Goal: Check status: Check status

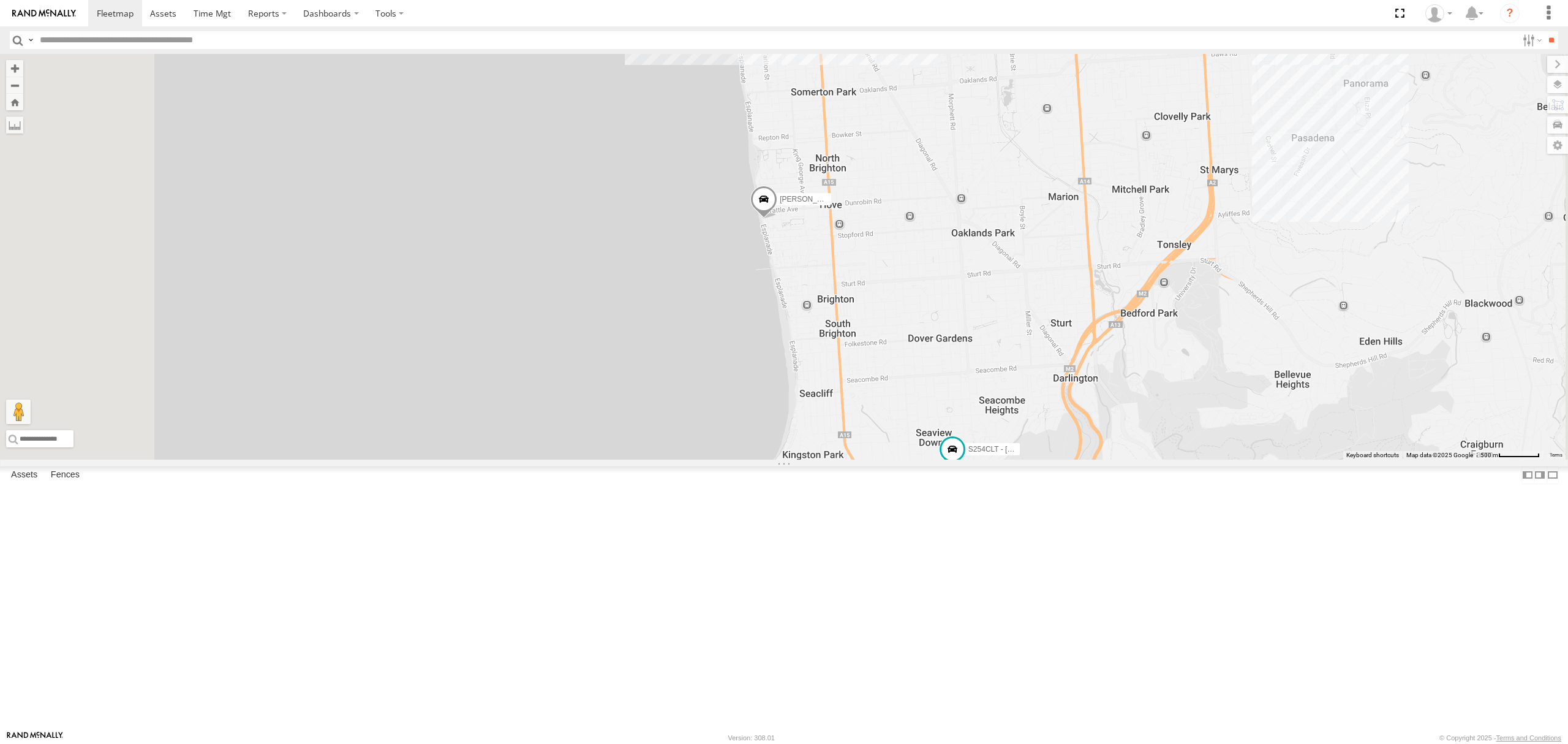
click at [0, 0] on div "All Assets" at bounding box center [0, 0] width 0 height 0
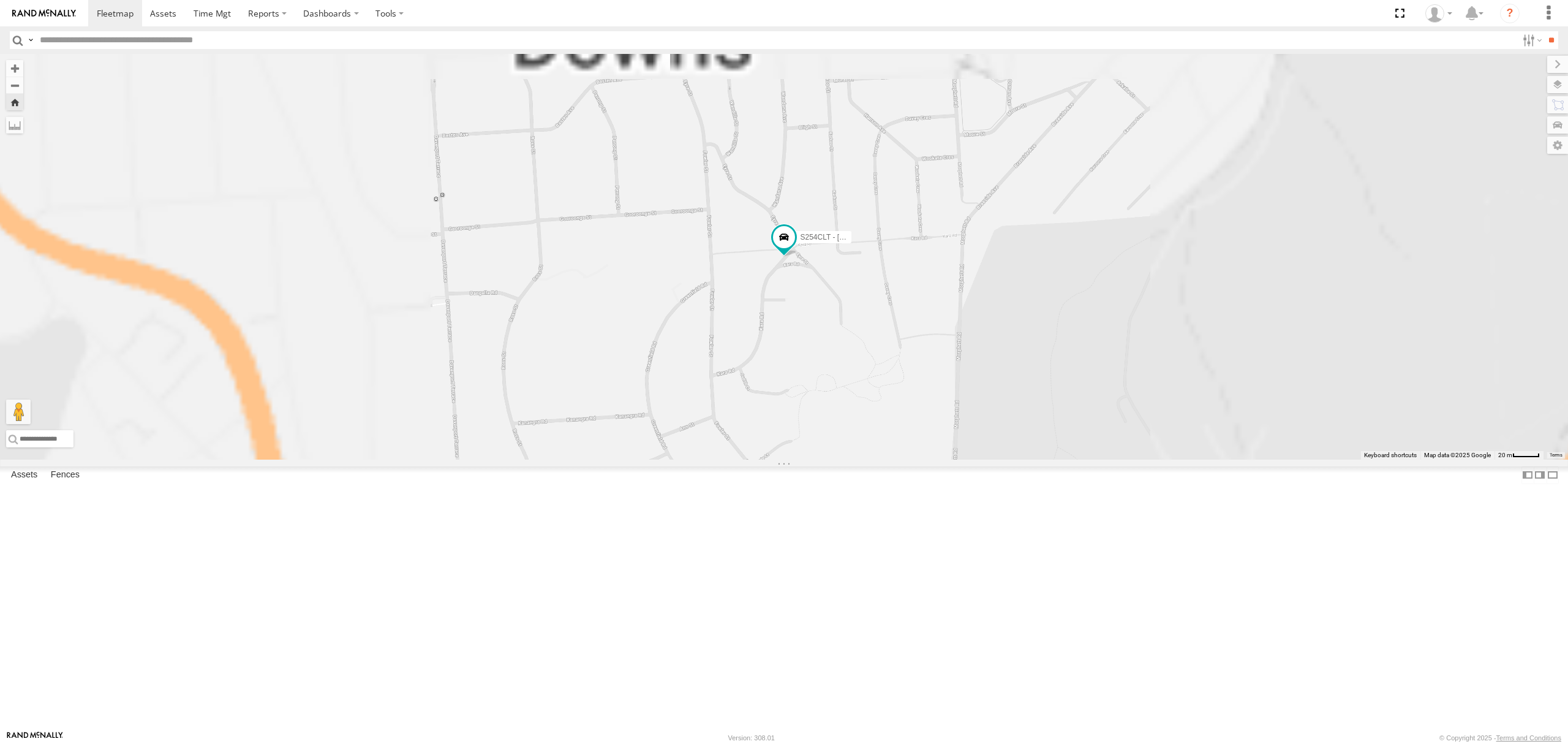
click at [0, 0] on div "All Assets" at bounding box center [0, 0] width 0 height 0
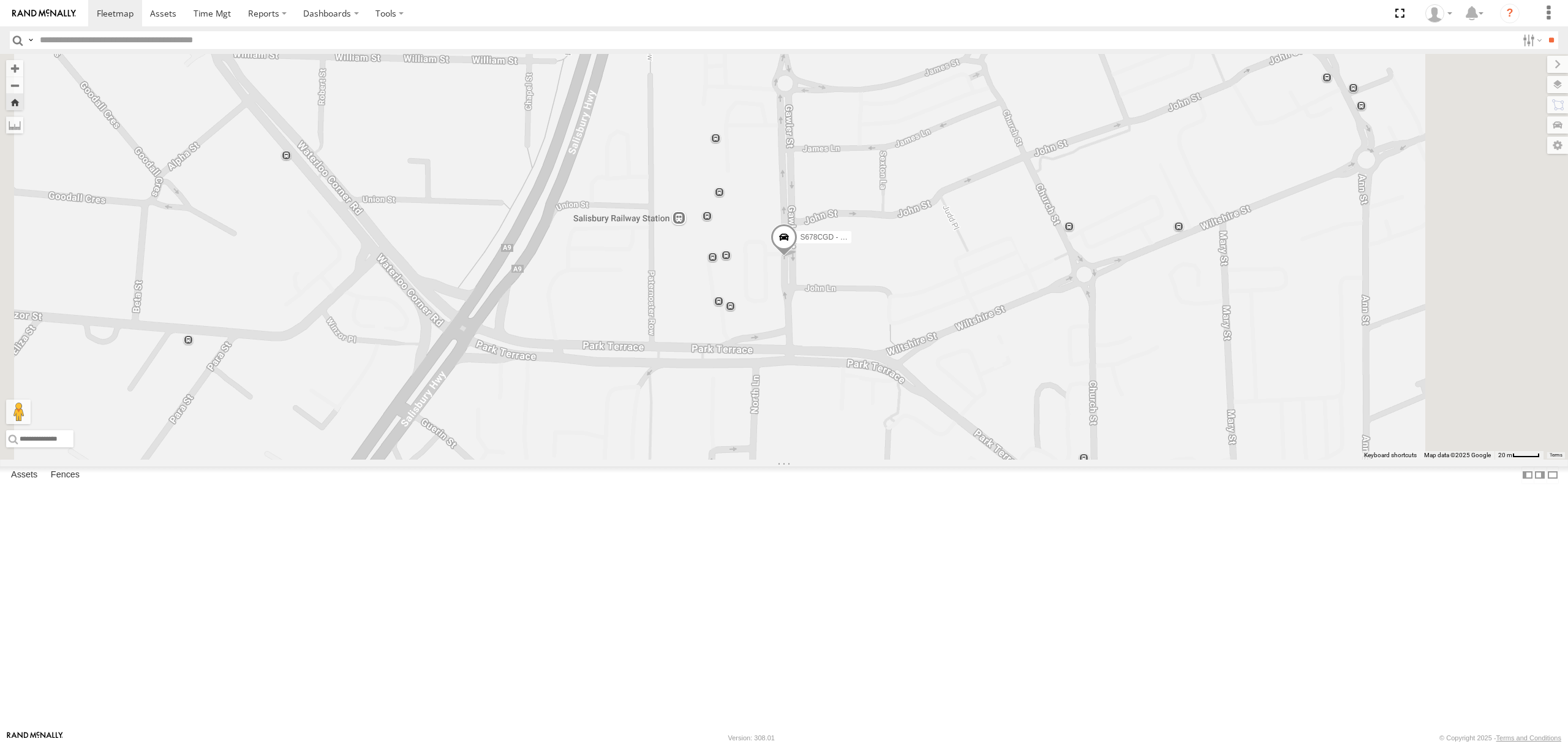
click at [0, 0] on div "All Assets" at bounding box center [0, 0] width 0 height 0
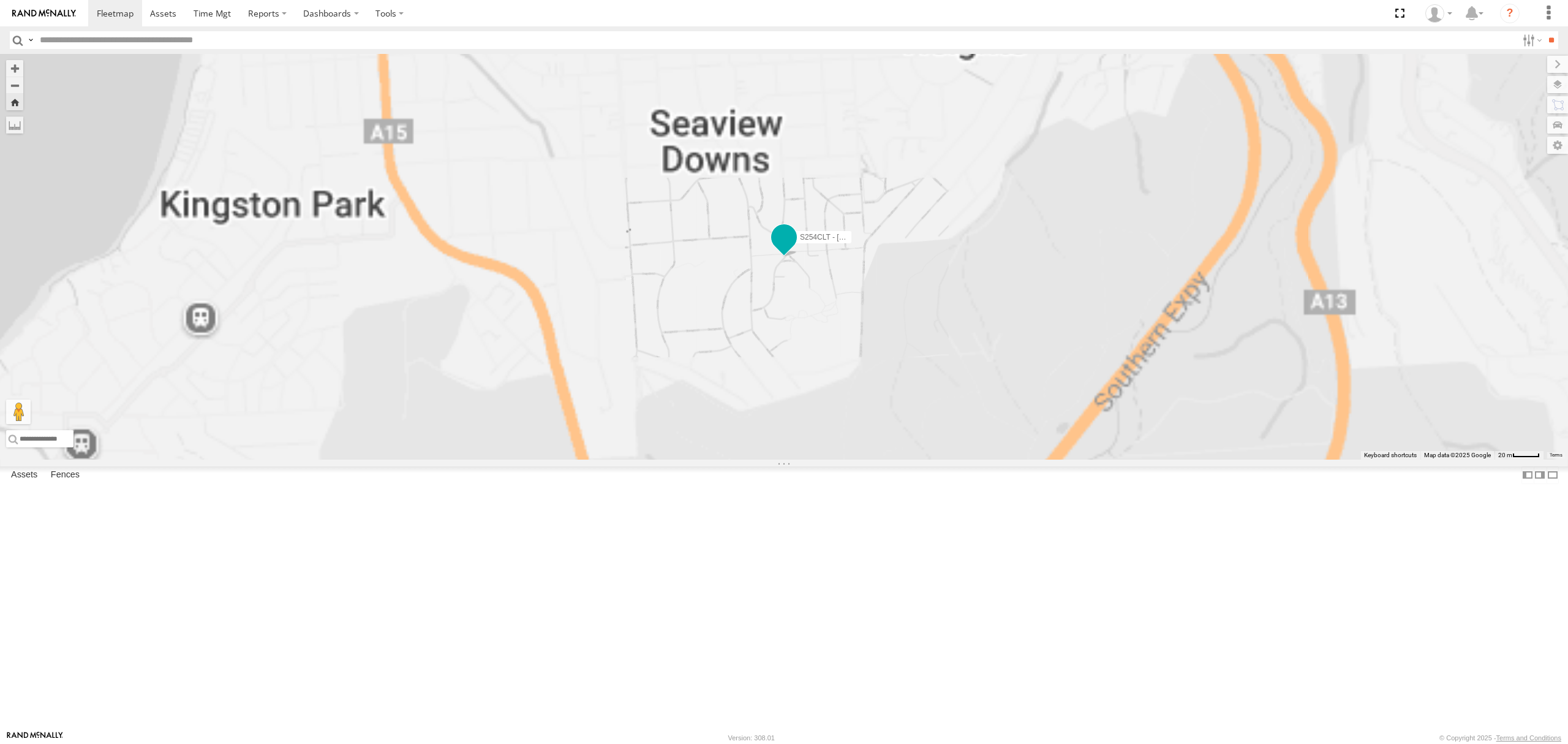
click at [797, 257] on span at bounding box center [784, 240] width 27 height 33
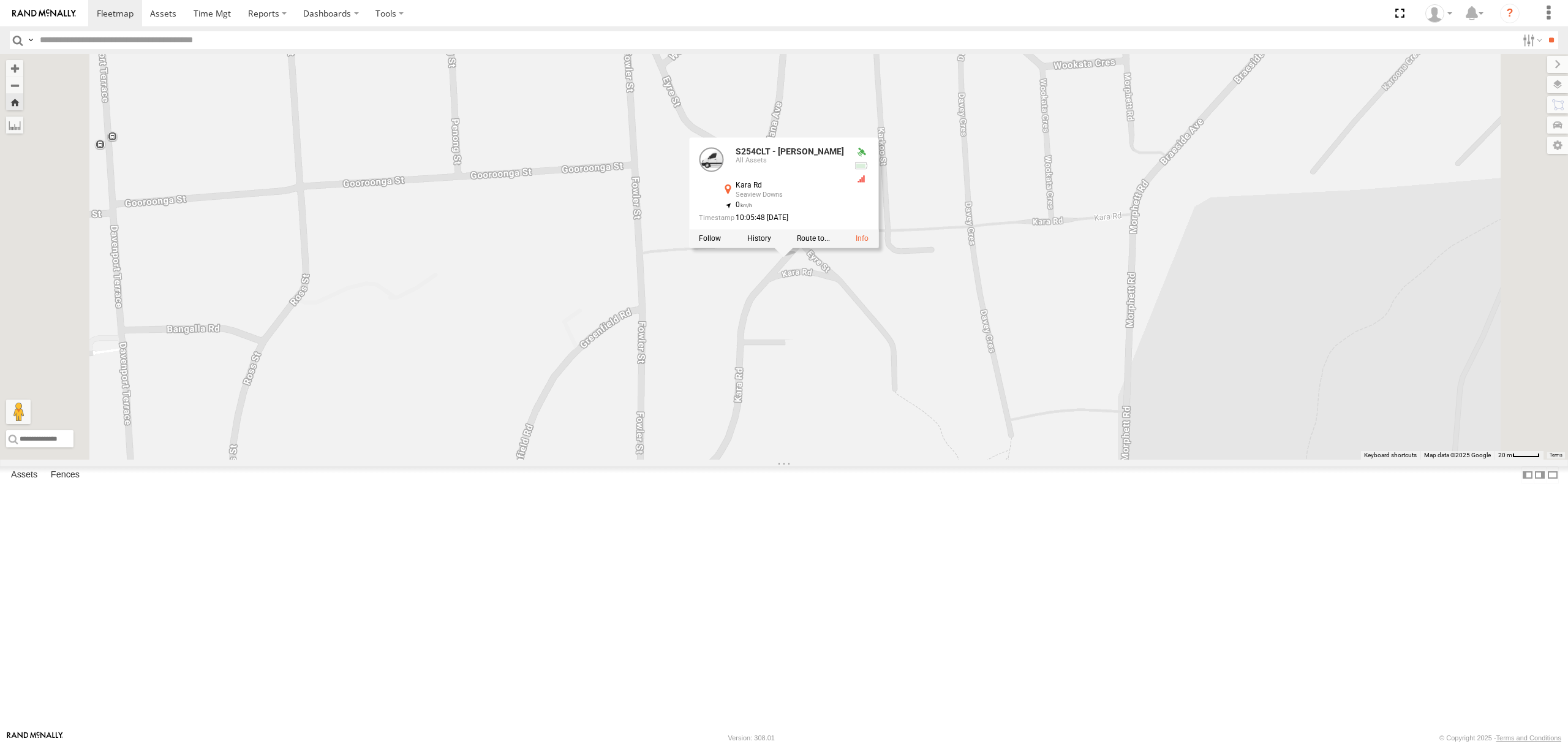
click at [878, 248] on div at bounding box center [783, 238] width 189 height 18
click at [771, 243] on label at bounding box center [758, 239] width 24 height 9
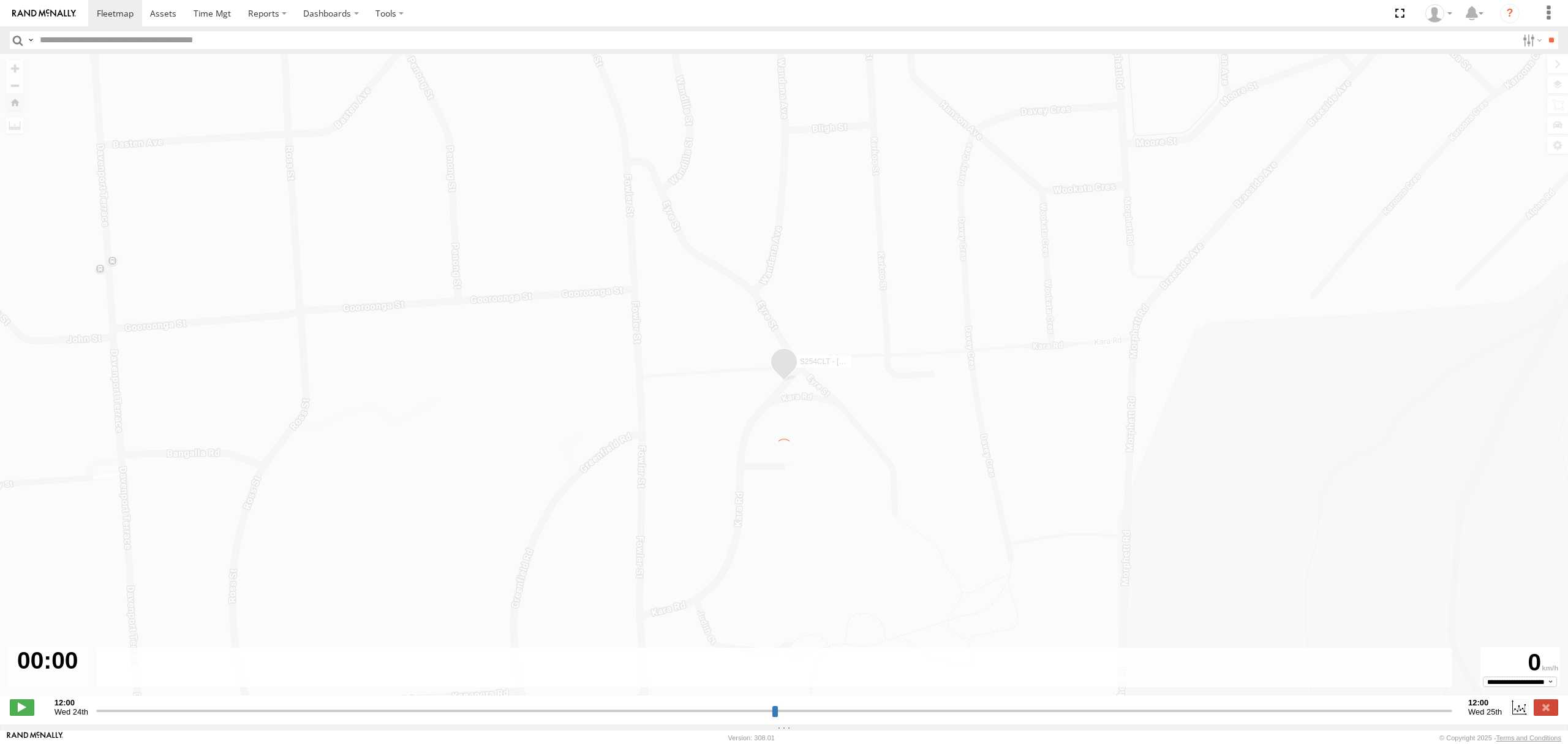
type input "**********"
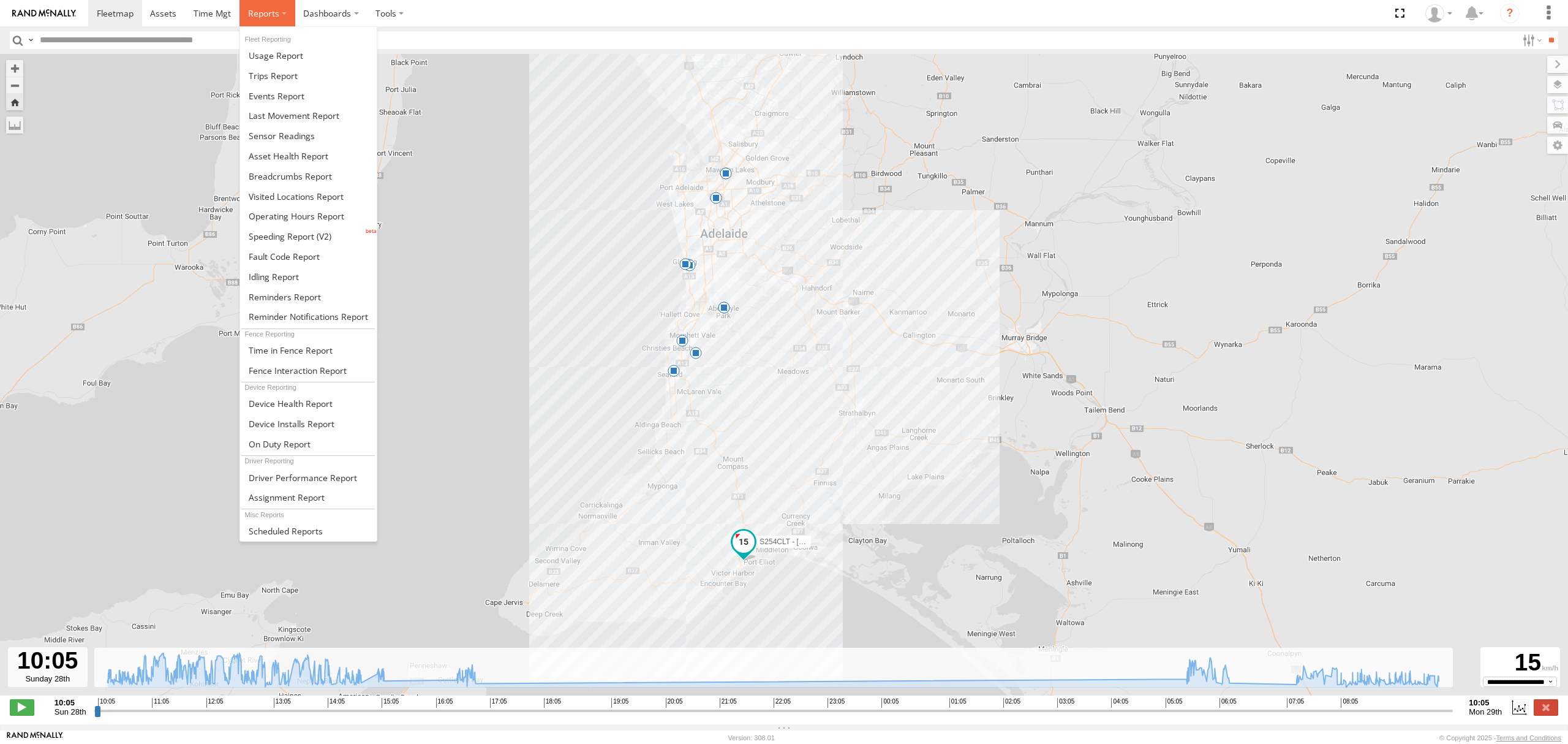
click at [264, 20] on label at bounding box center [267, 13] width 56 height 26
click at [319, 174] on span at bounding box center [290, 176] width 83 height 11
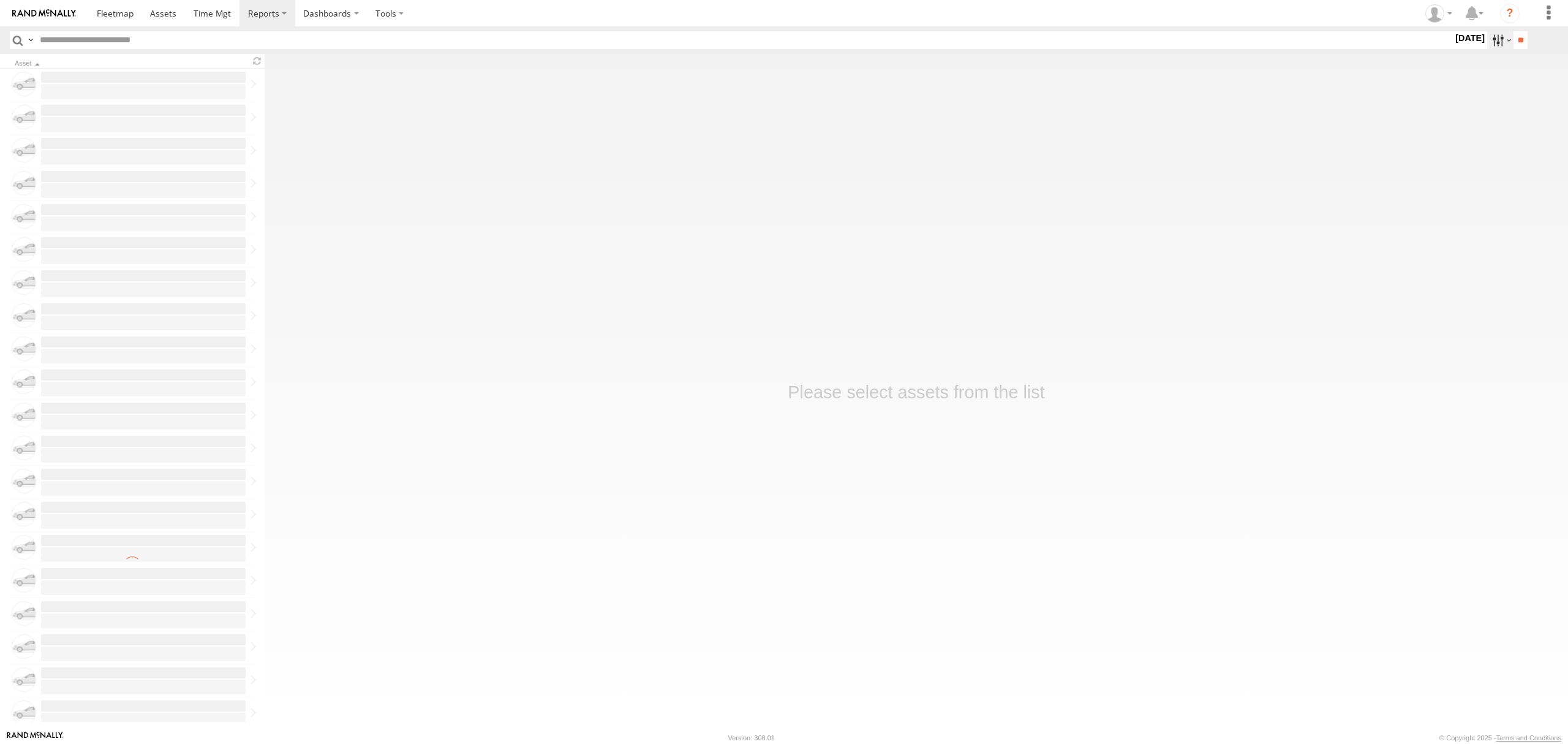
click at [1487, 40] on label at bounding box center [1500, 40] width 26 height 18
click at [0, 0] on label at bounding box center [0, 0] width 0 height 0
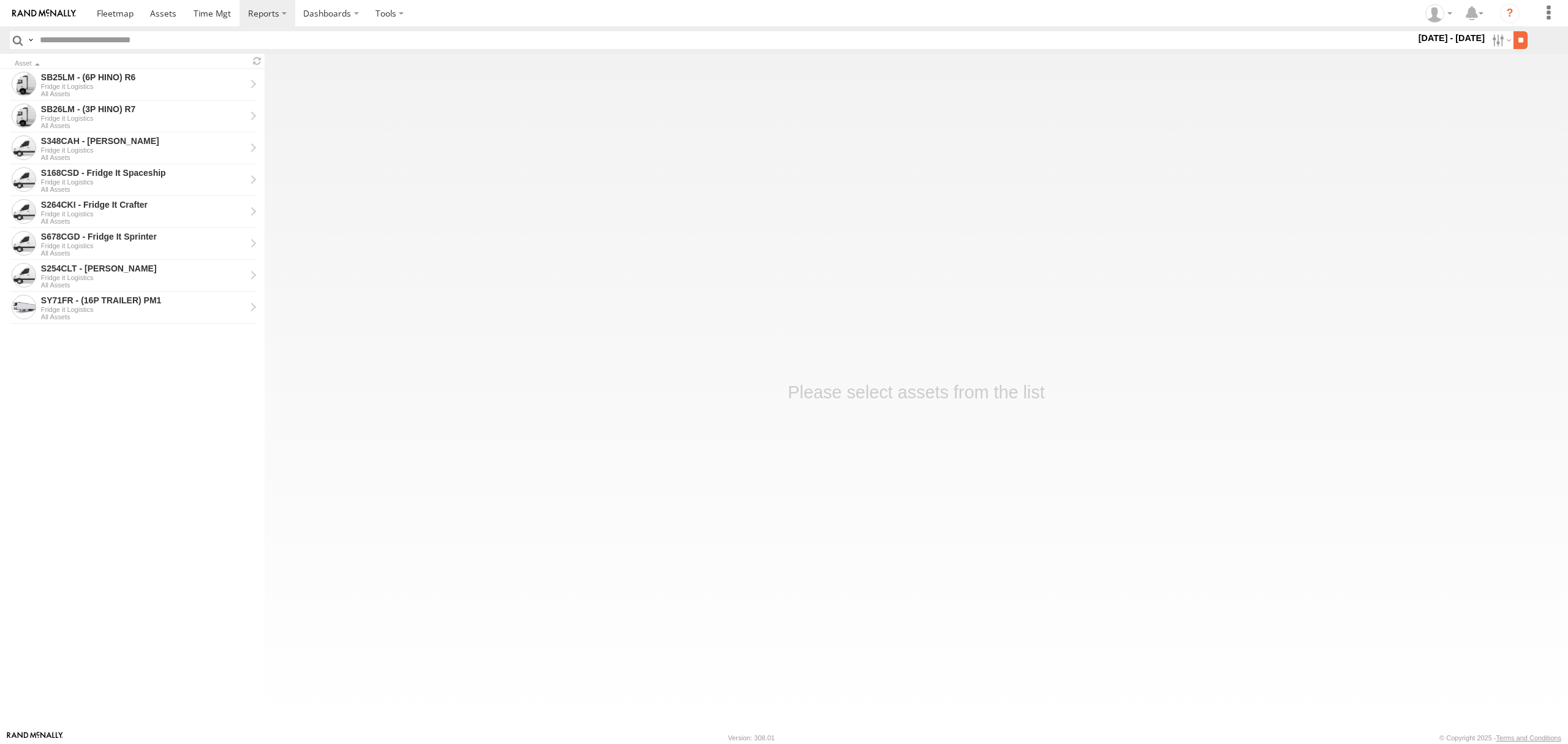
click at [1513, 38] on input "**" at bounding box center [1520, 40] width 14 height 18
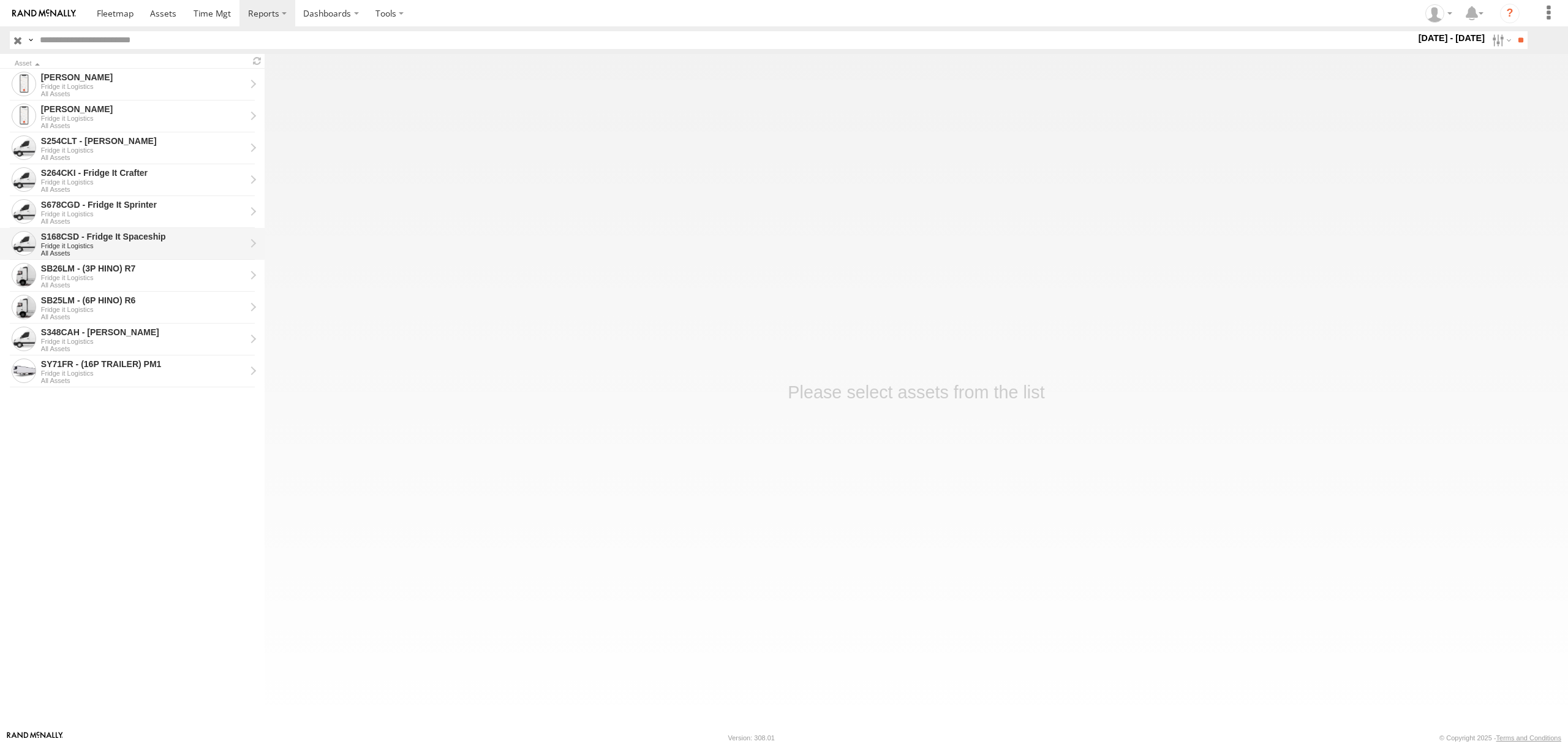
click at [140, 242] on div "S168CSD - Fridge It Spaceship" at bounding box center [143, 236] width 204 height 11
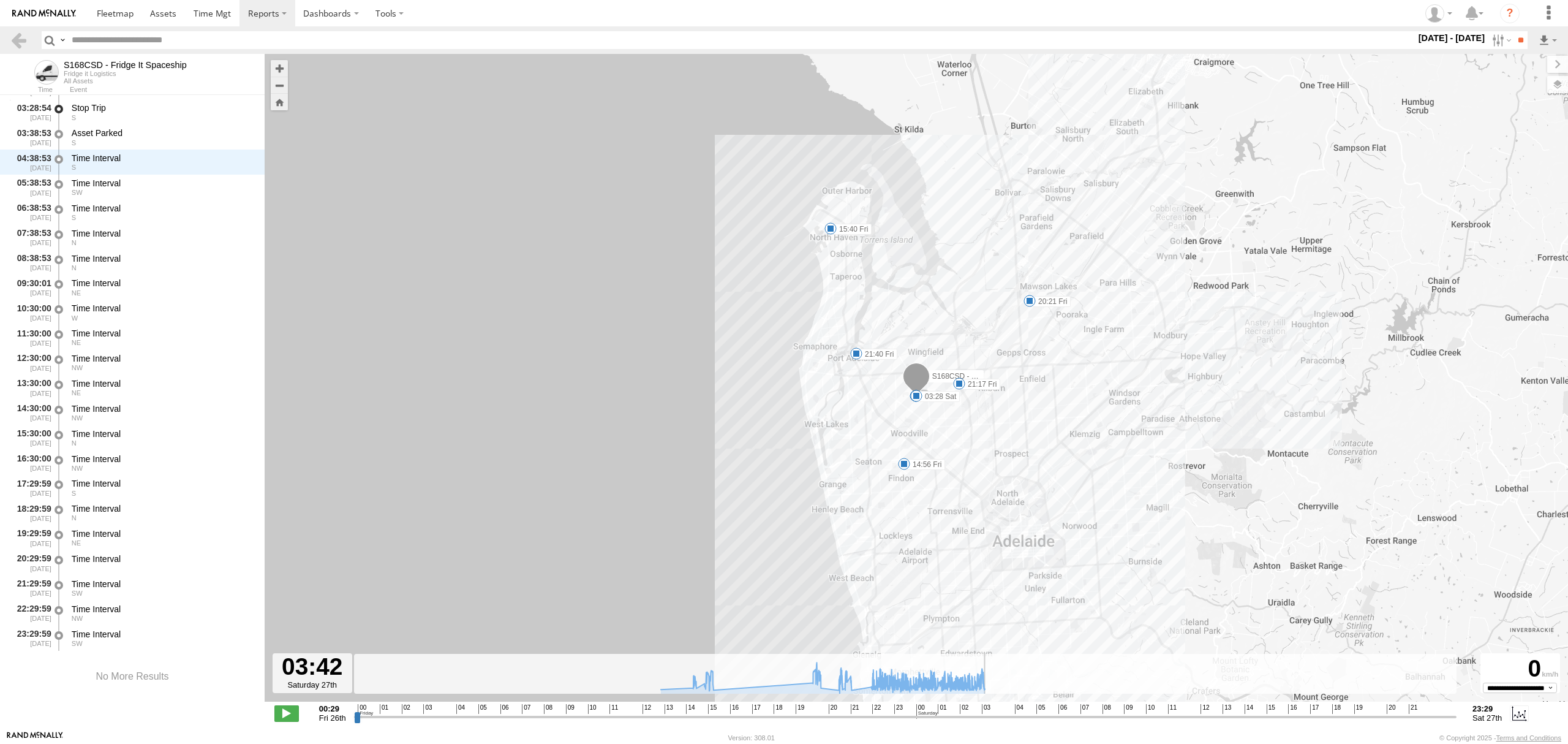
drag, startPoint x: 358, startPoint y: 716, endPoint x: 992, endPoint y: 728, distance: 634.1
click at [992, 722] on input "range" at bounding box center [905, 716] width 1102 height 11
type input "**********"
click at [988, 717] on input "range" at bounding box center [905, 716] width 1102 height 11
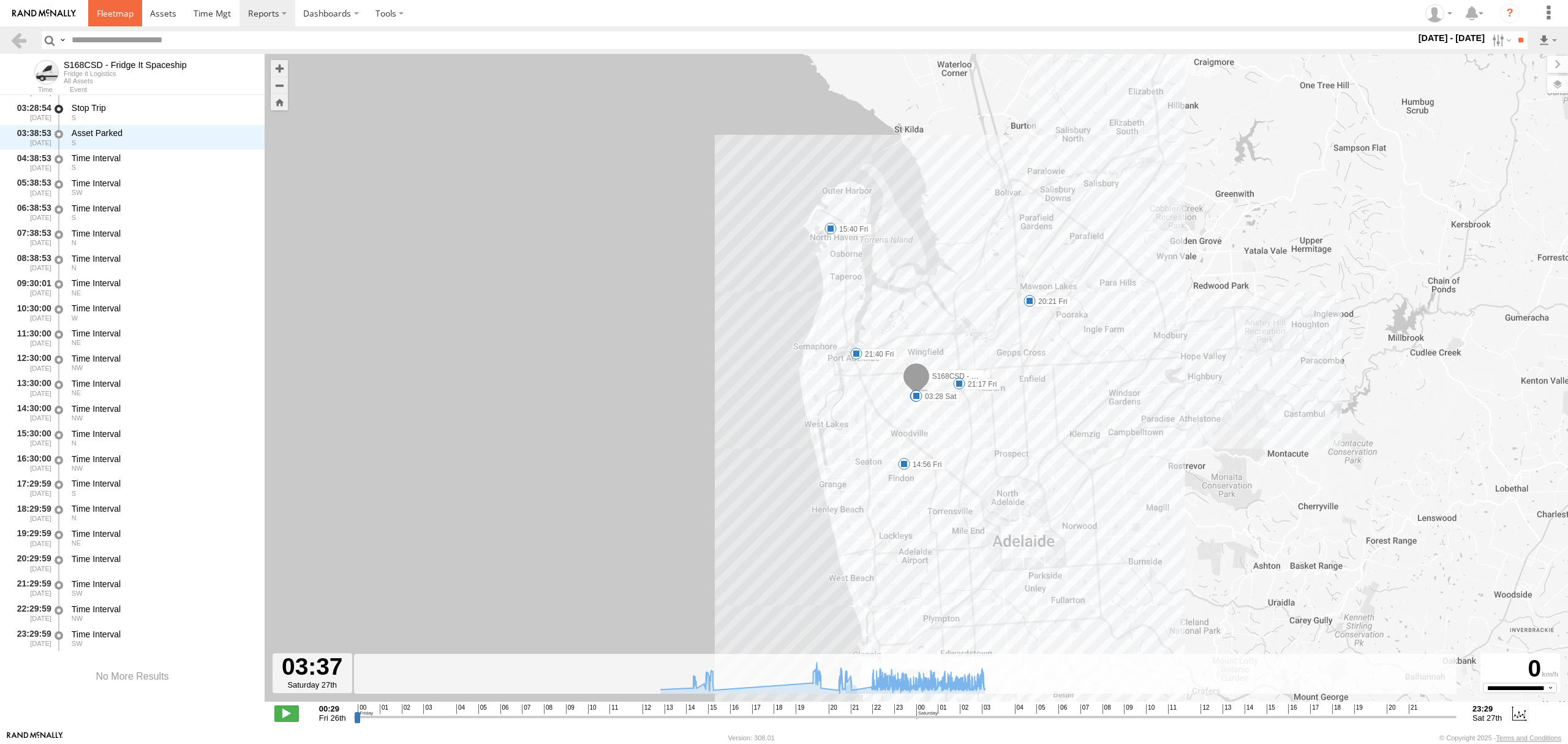
click at [106, 18] on span at bounding box center [115, 13] width 36 height 11
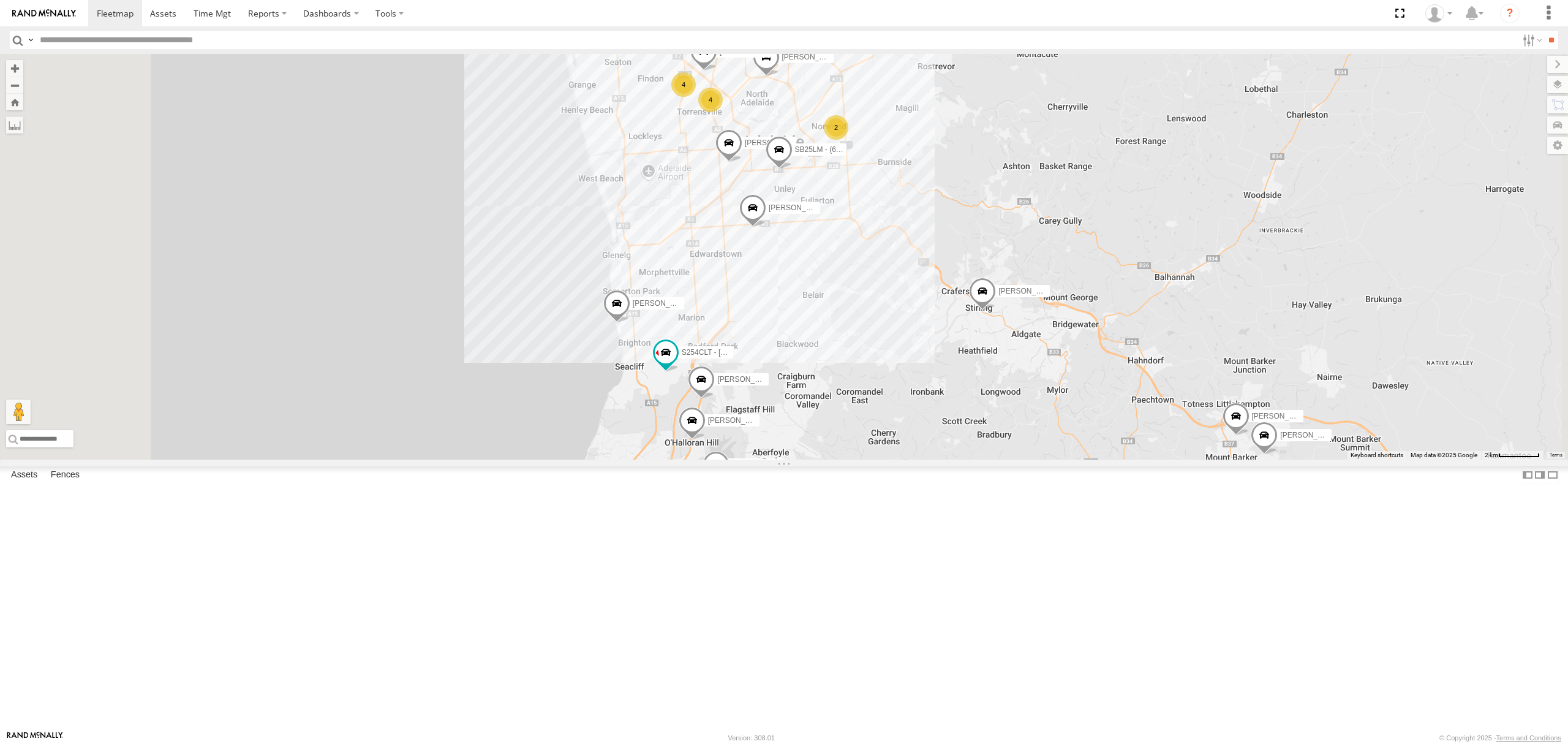
click at [0, 0] on div "All Assets" at bounding box center [0, 0] width 0 height 0
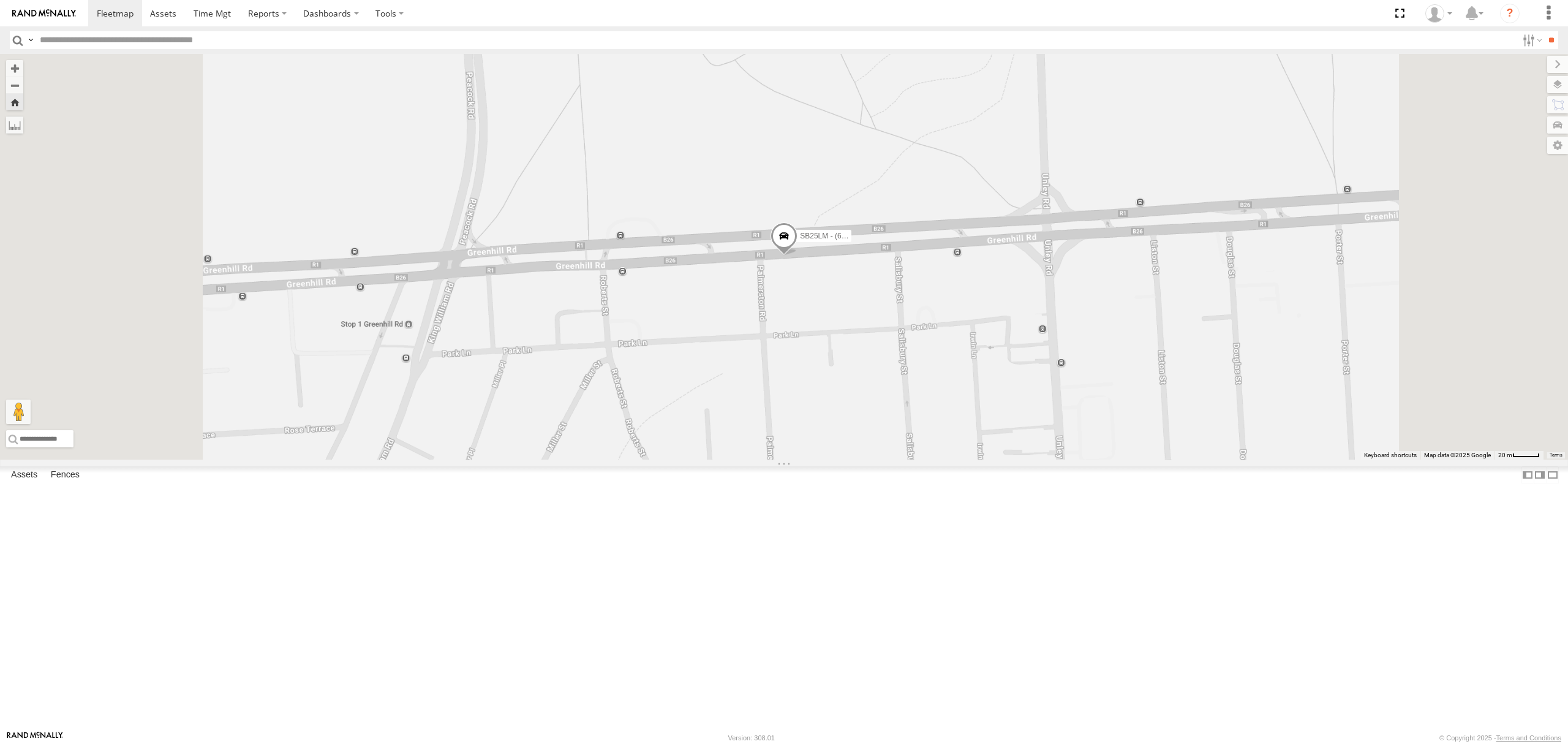
click at [0, 0] on div "S348CAH - Emir Tarabar" at bounding box center [0, 0] width 0 height 0
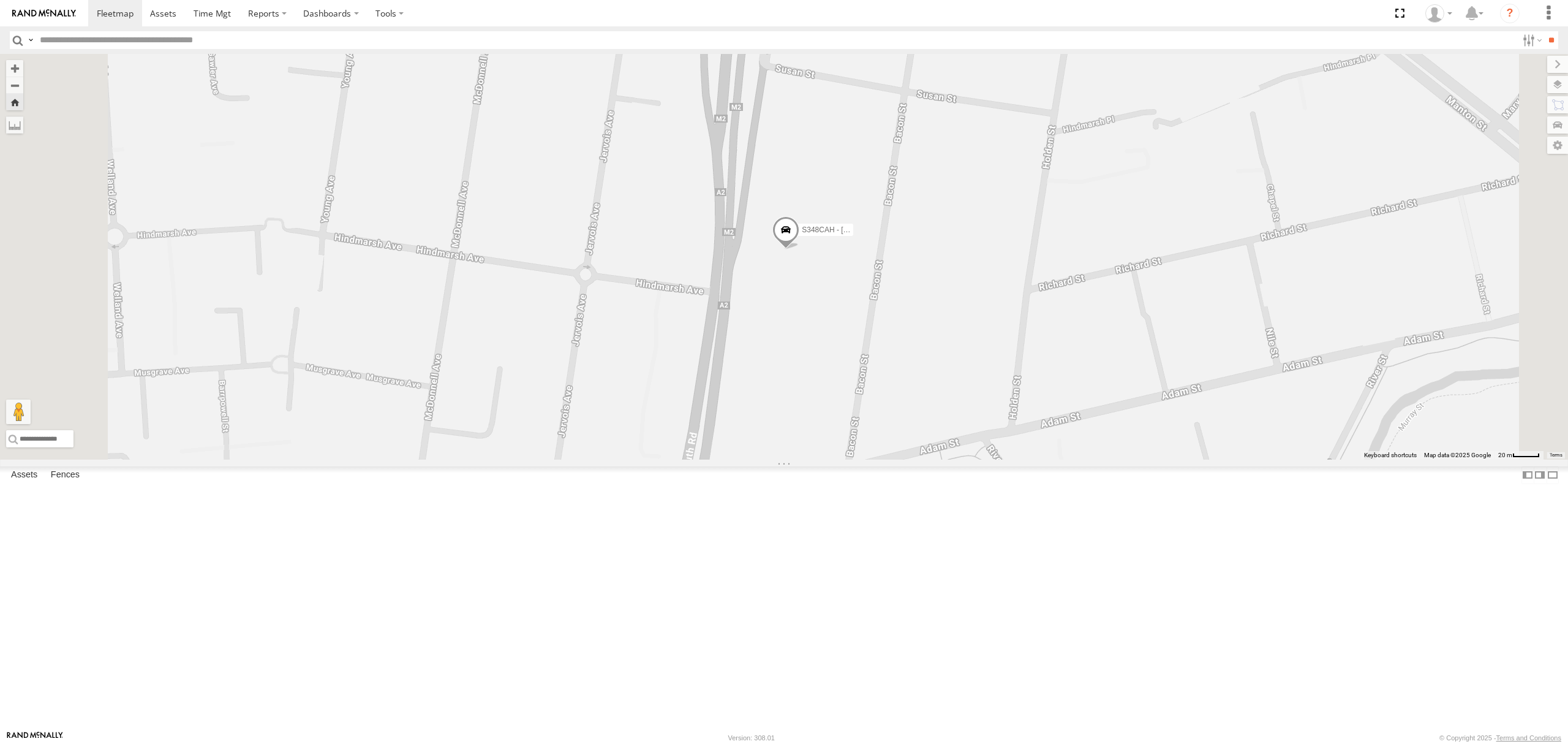
click at [0, 0] on div "All Assets" at bounding box center [0, 0] width 0 height 0
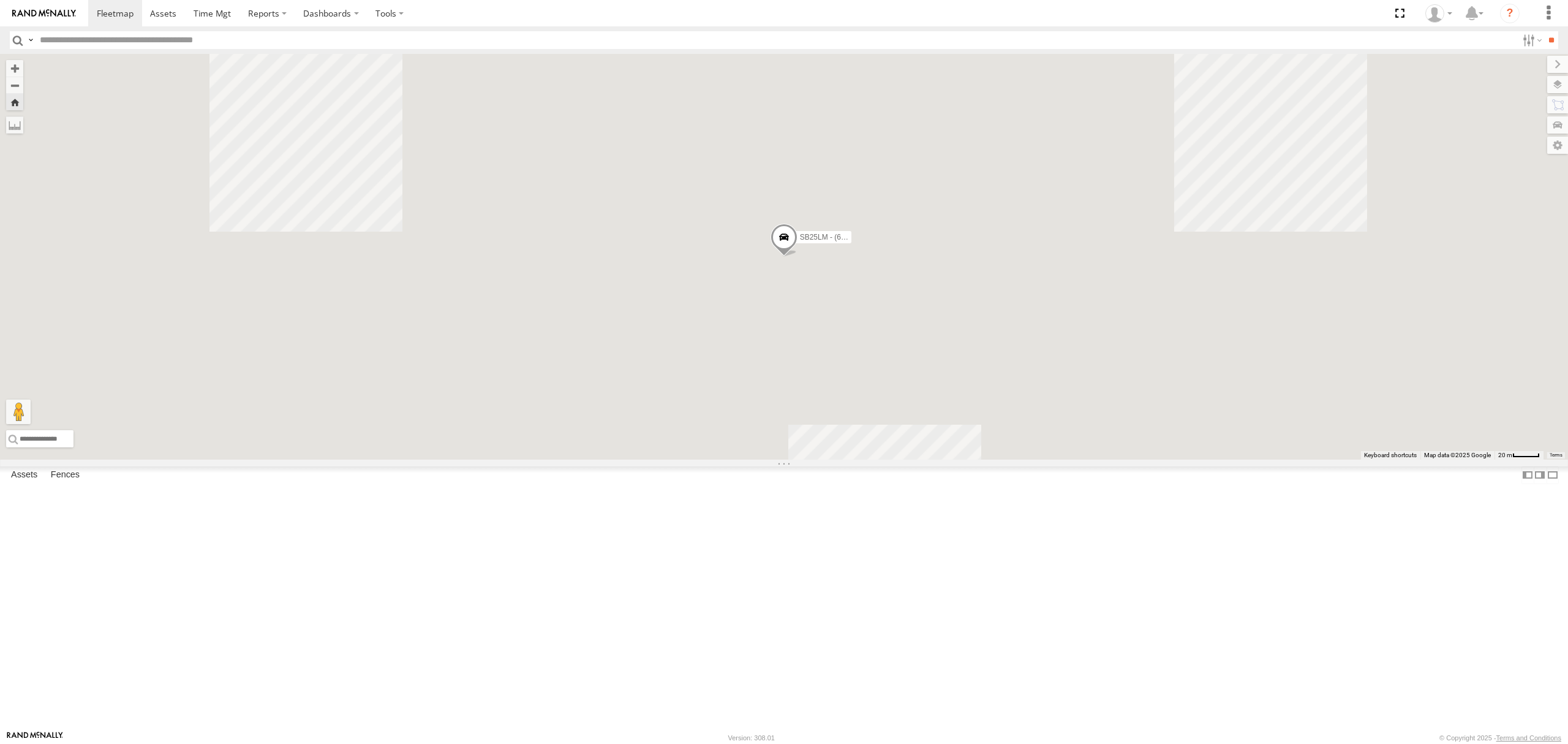
click at [0, 0] on div "S678CGD - Fridge It Sprinter" at bounding box center [0, 0] width 0 height 0
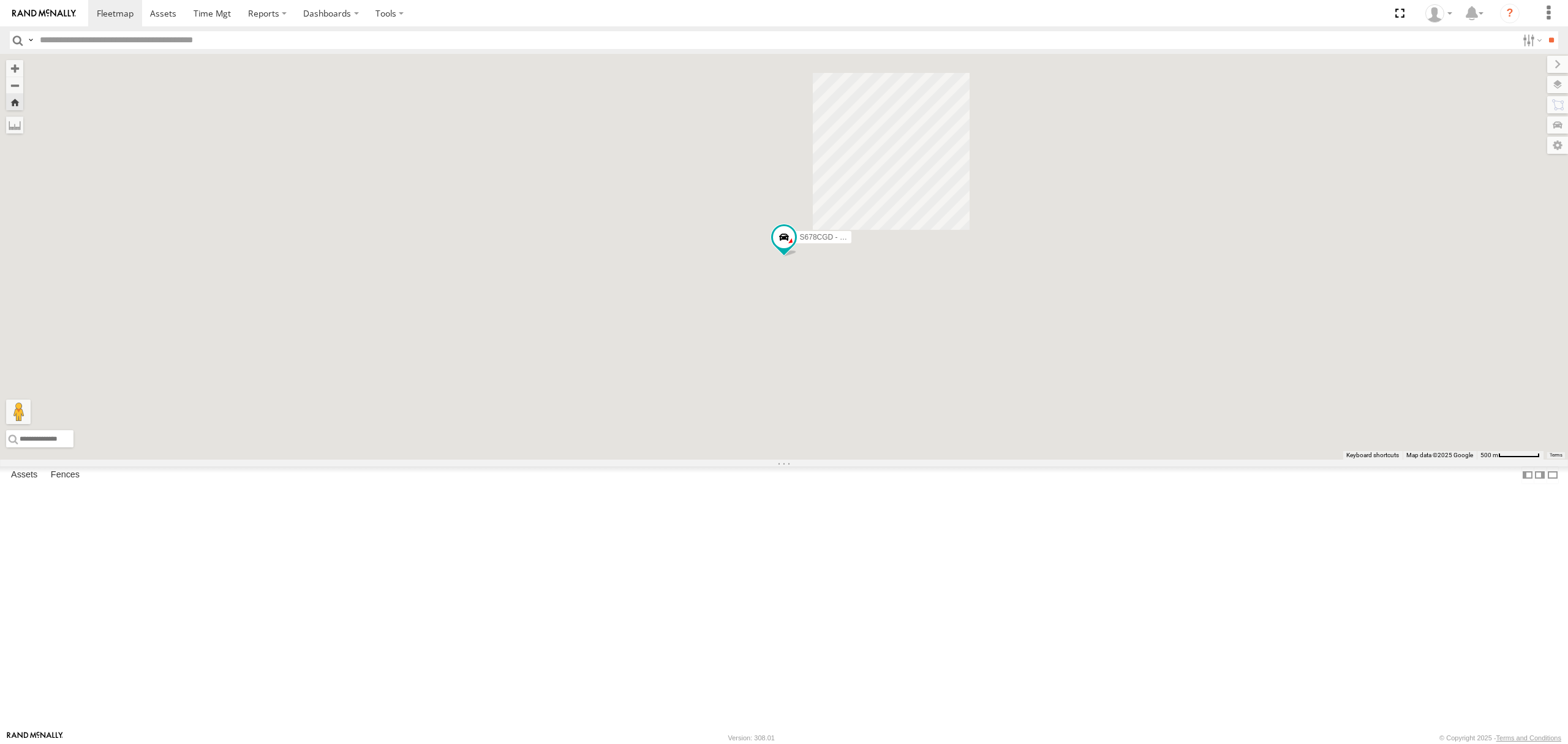
click at [0, 0] on div "All Assets" at bounding box center [0, 0] width 0 height 0
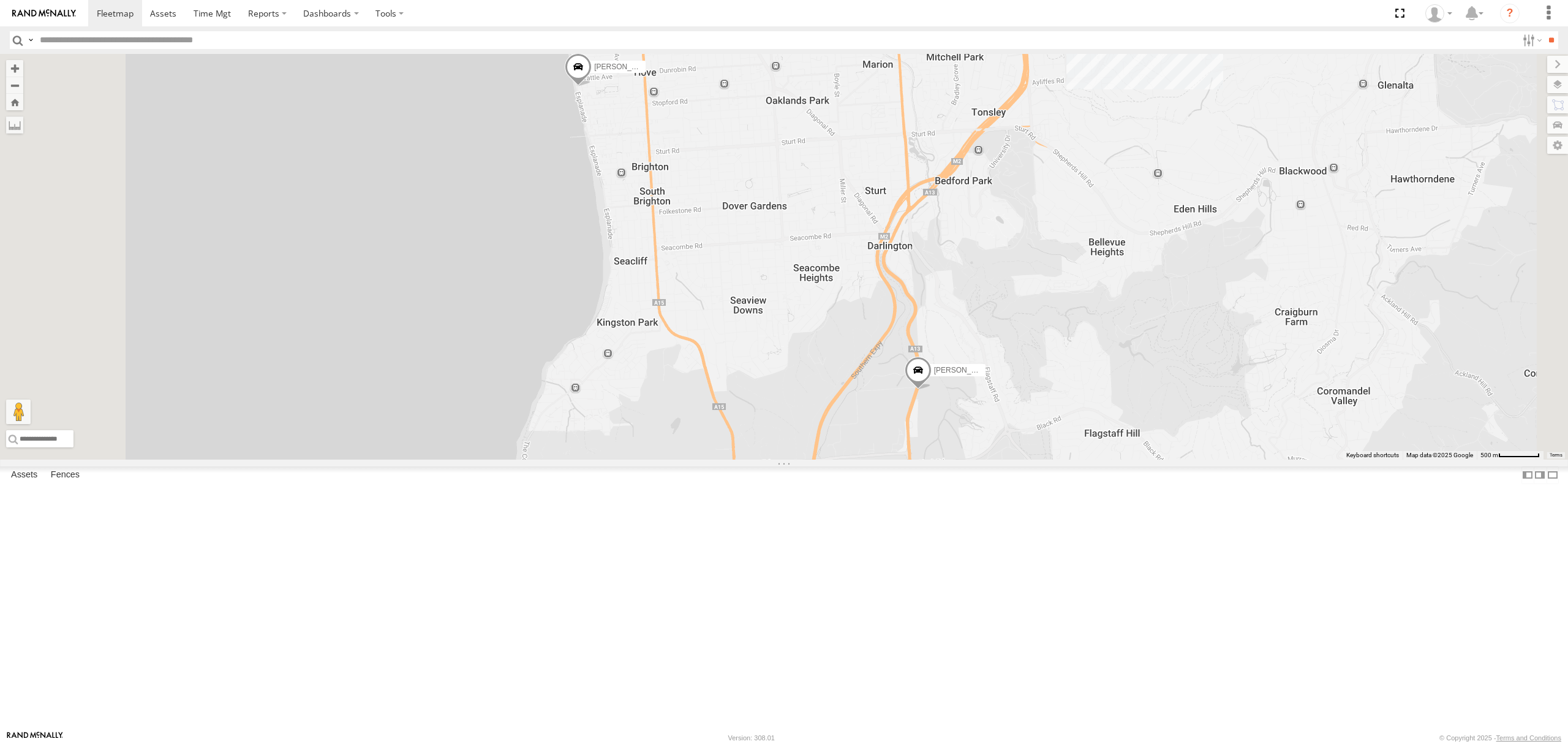
click at [0, 0] on div "All Assets" at bounding box center [0, 0] width 0 height 0
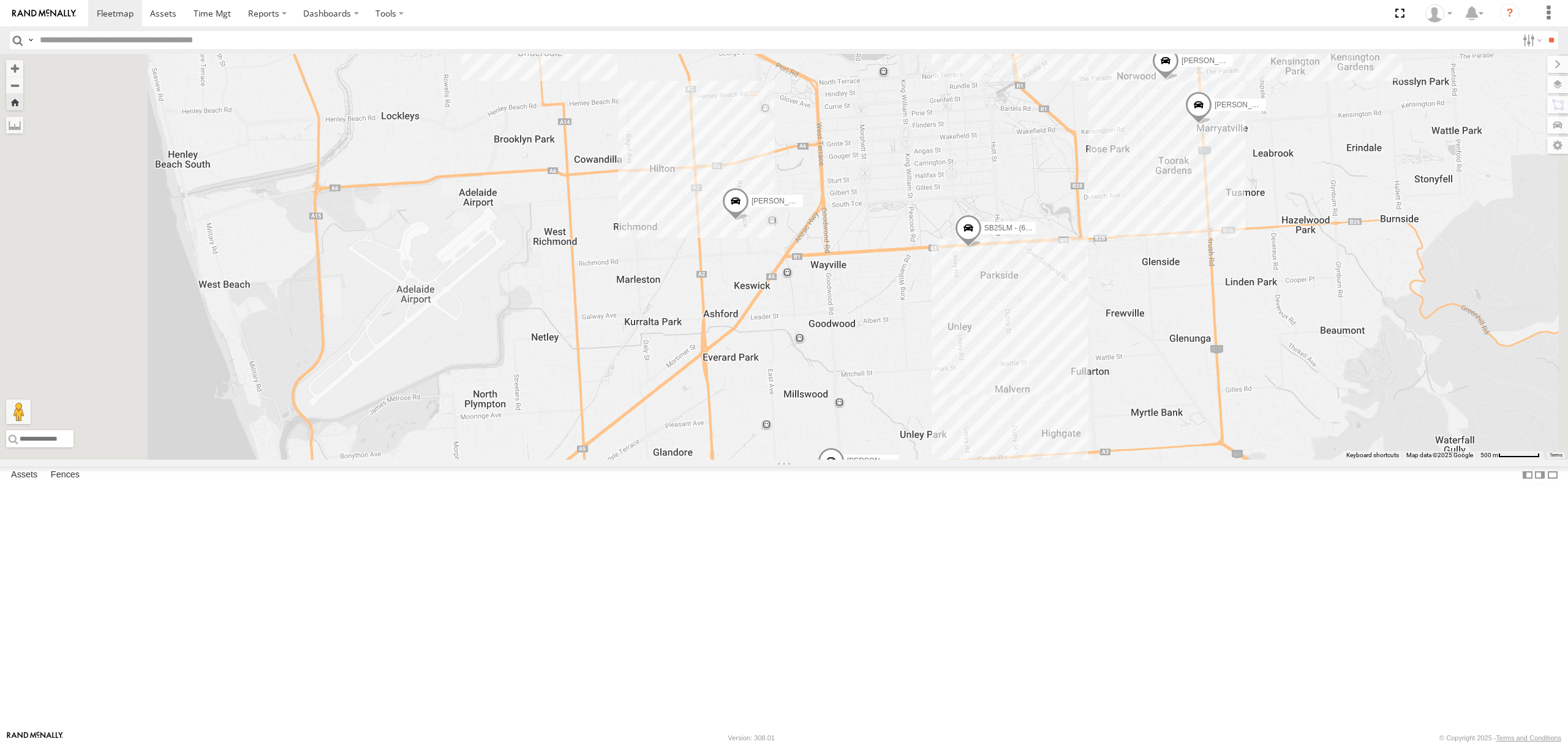
drag, startPoint x: 94, startPoint y: 90, endPoint x: 136, endPoint y: 81, distance: 43.0
click at [0, 0] on div "All Assets" at bounding box center [0, 0] width 0 height 0
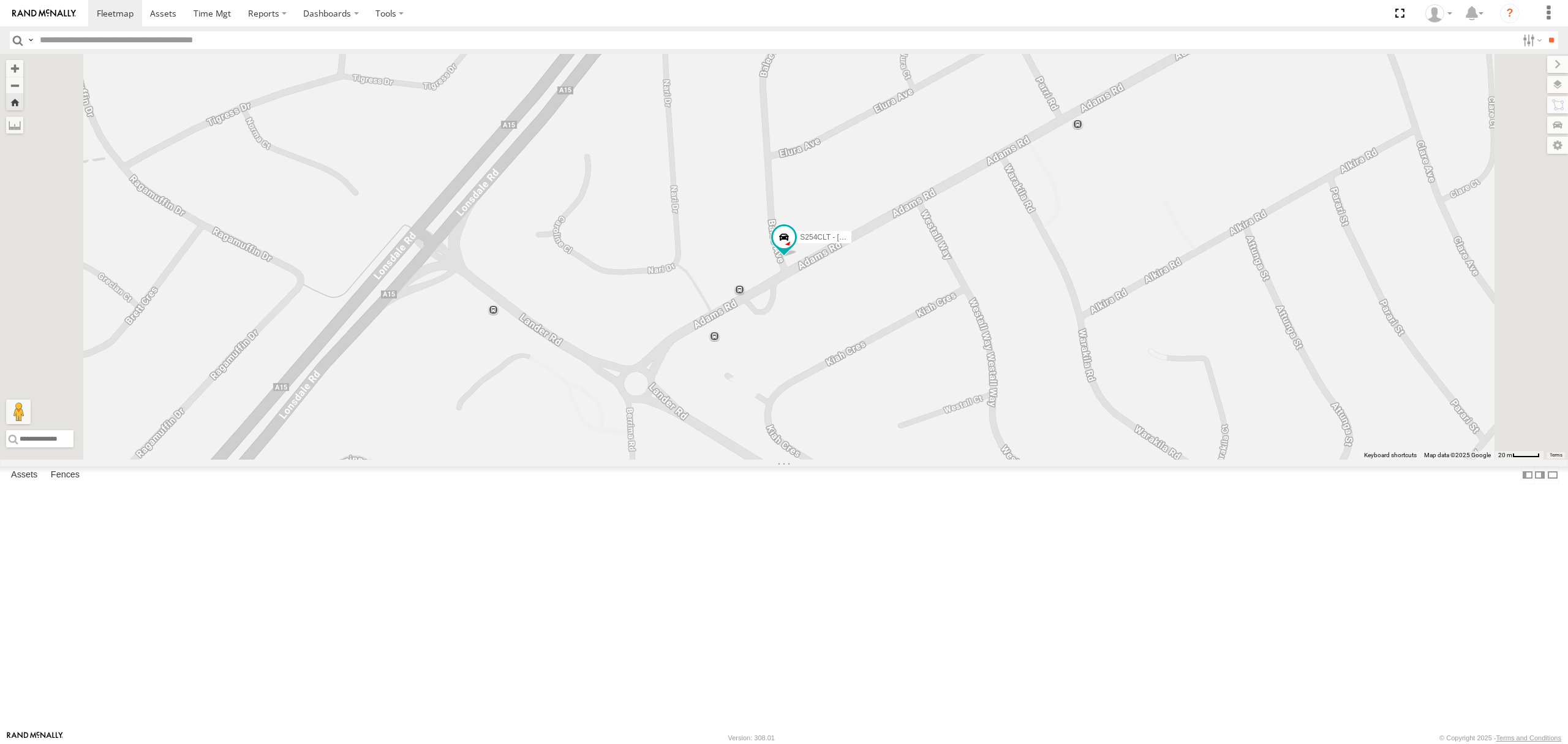
drag, startPoint x: 82, startPoint y: 337, endPoint x: 96, endPoint y: 322, distance: 20.5
click at [0, 0] on div "All Assets" at bounding box center [0, 0] width 0 height 0
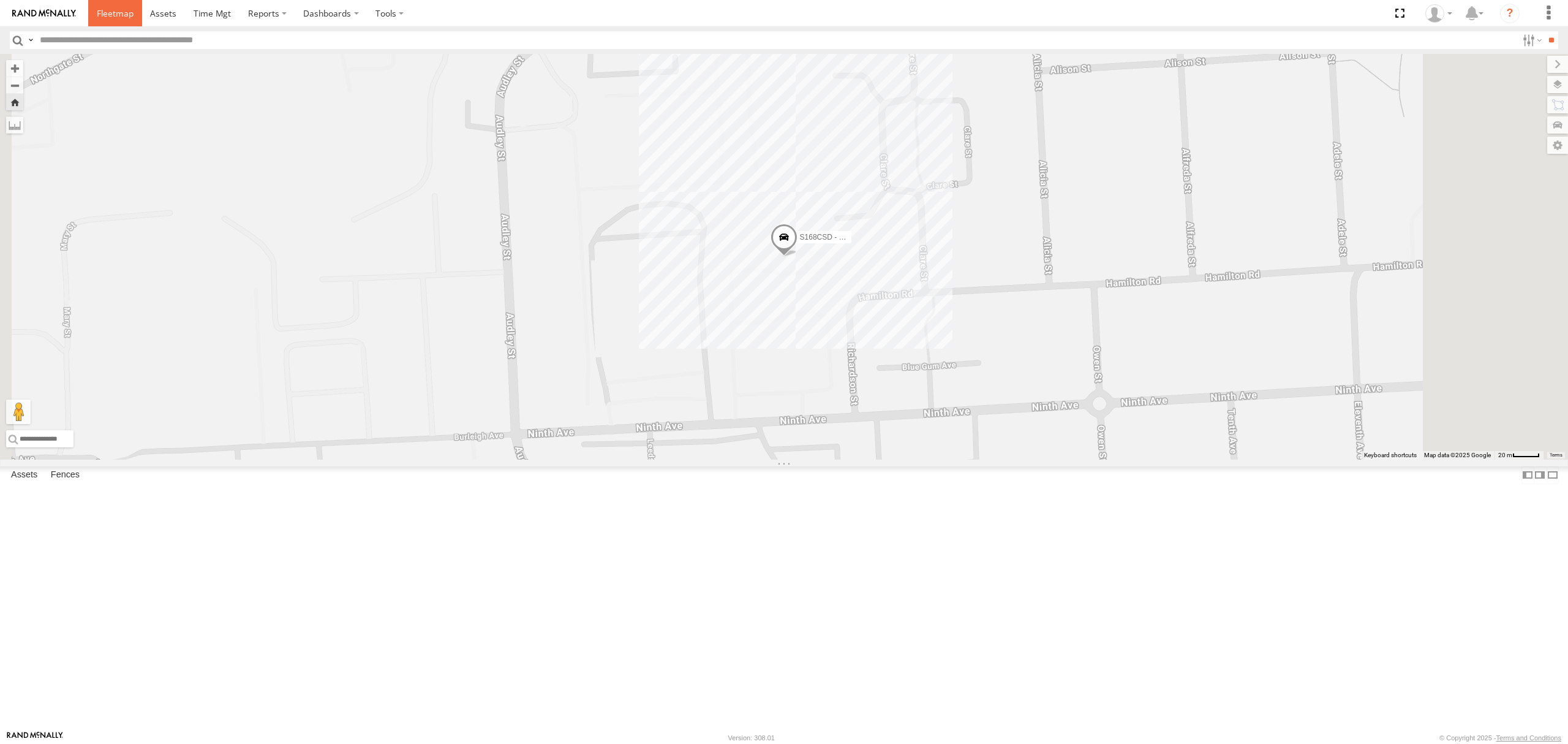
click at [103, 20] on link at bounding box center [115, 13] width 54 height 26
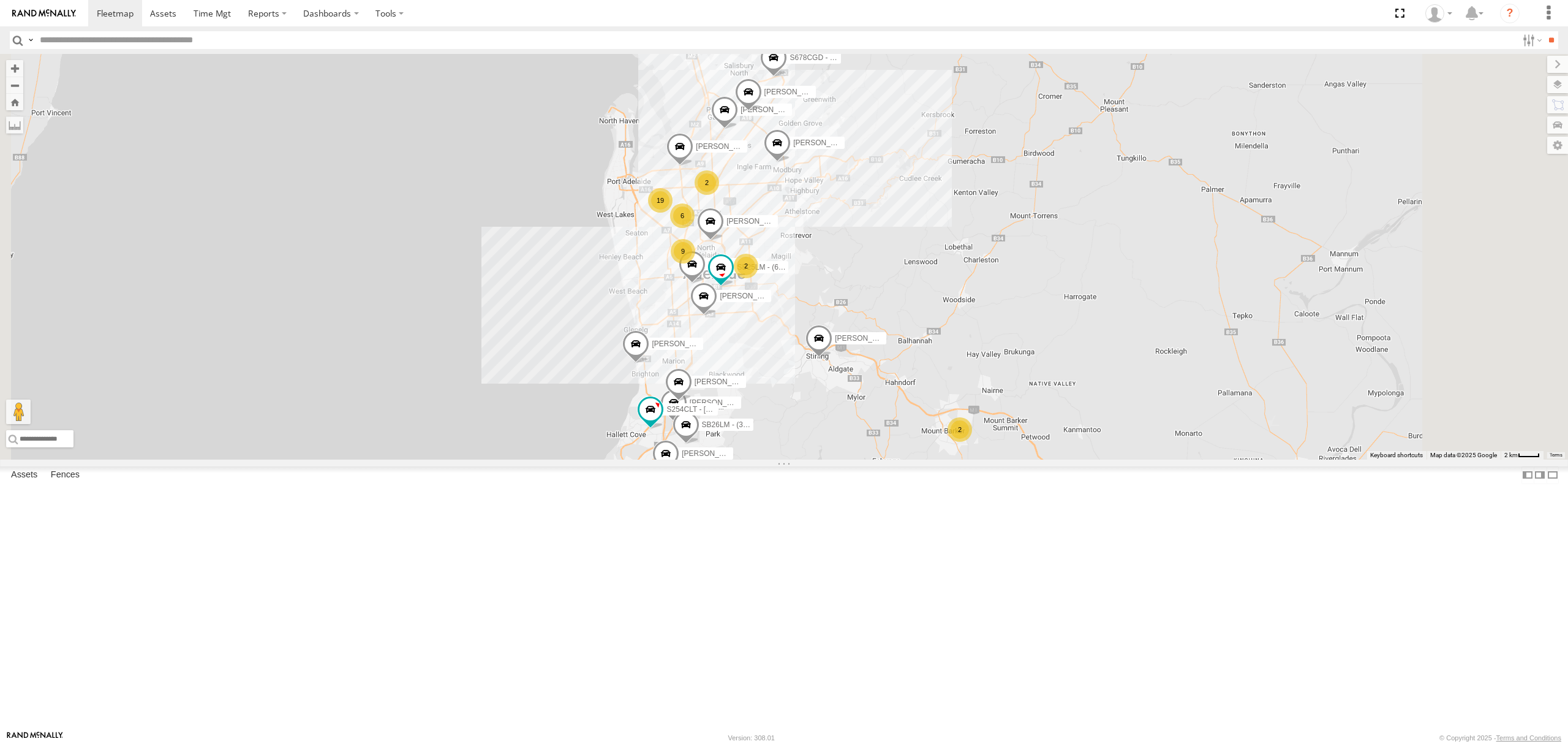
click at [0, 0] on div "All Assets" at bounding box center [0, 0] width 0 height 0
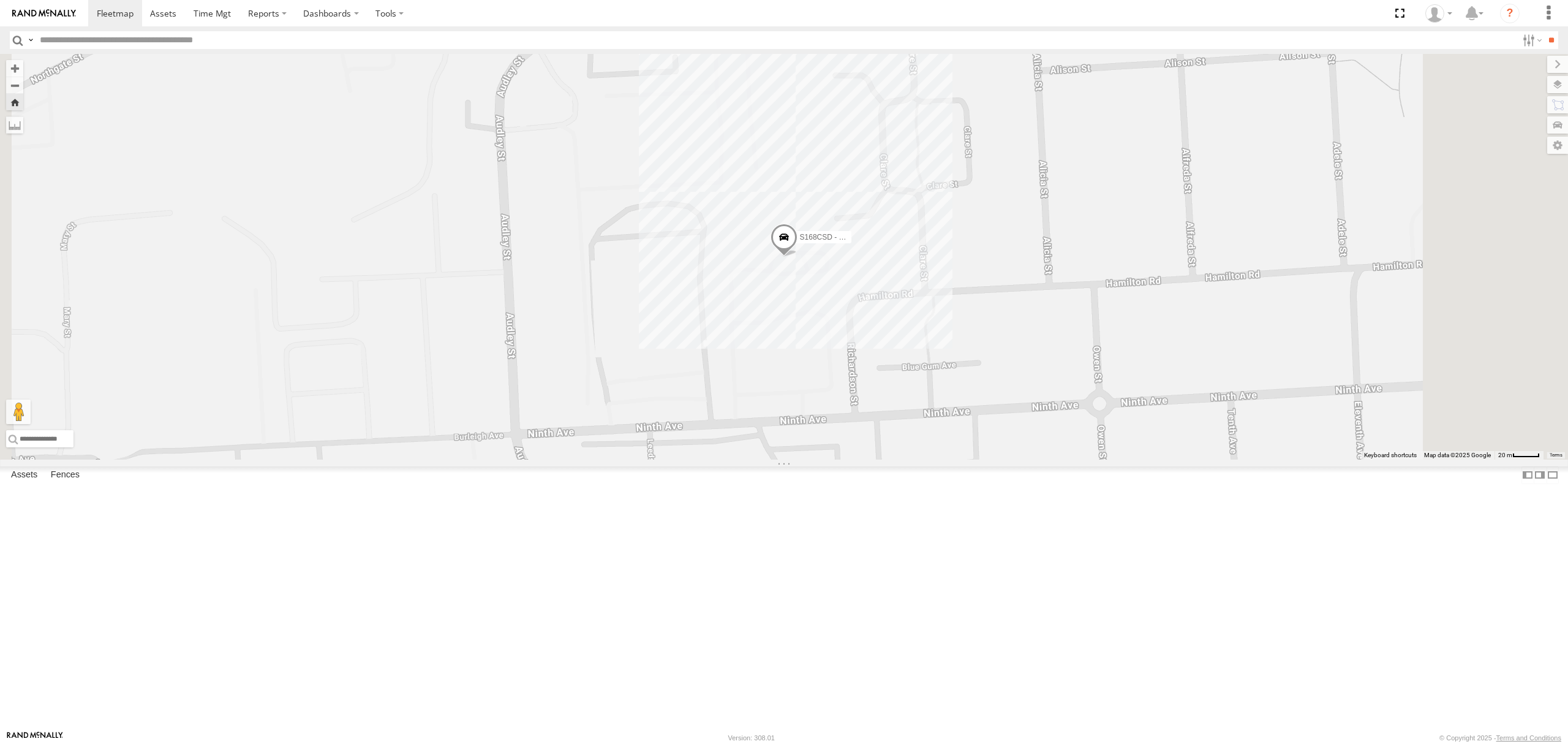
click at [0, 0] on div "S254CLT - [PERSON_NAME]" at bounding box center [0, 0] width 0 height 0
